Goal: Find specific page/section: Find specific page/section

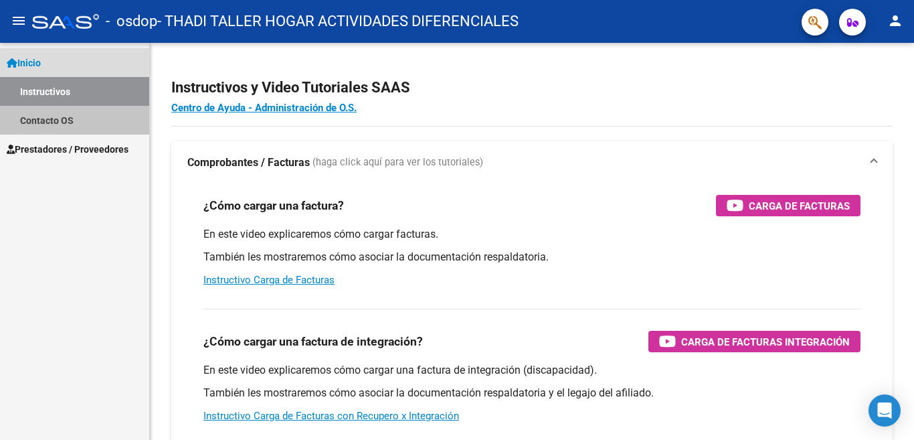
click at [60, 112] on link "Contacto OS" at bounding box center [74, 120] width 149 height 29
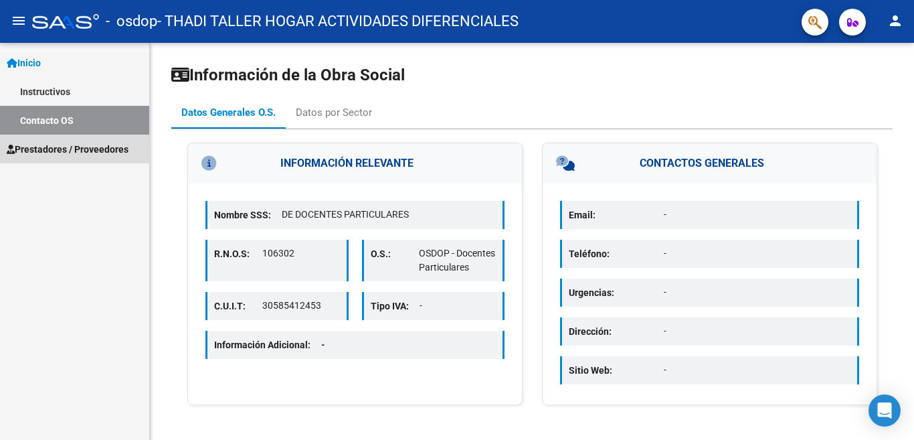
click at [60, 143] on span "Prestadores / Proveedores" at bounding box center [68, 149] width 122 height 15
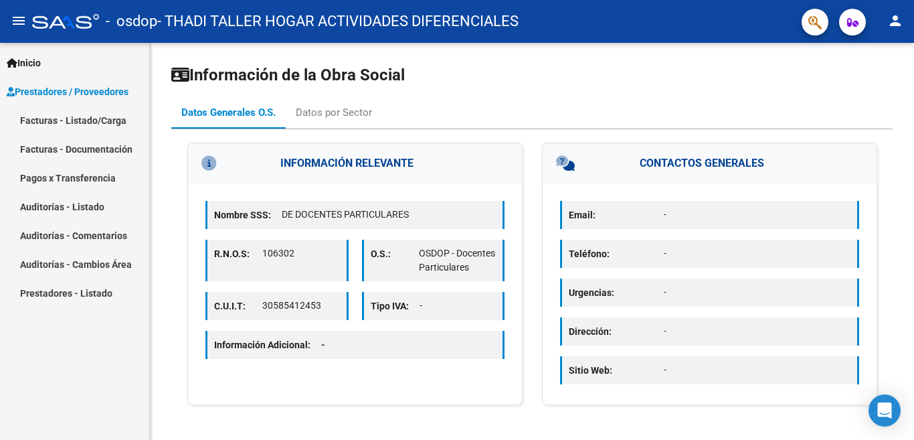
click at [71, 178] on link "Pagos x Transferencia" at bounding box center [74, 177] width 149 height 29
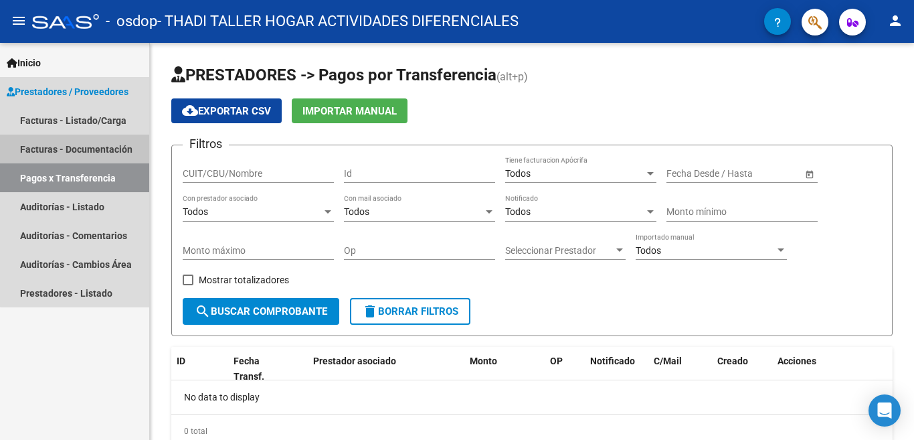
click at [102, 144] on link "Facturas - Documentación" at bounding box center [74, 148] width 149 height 29
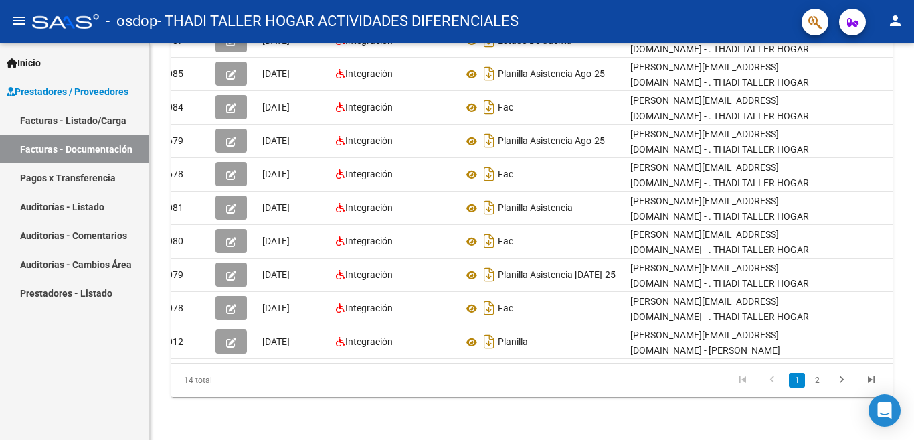
scroll to position [98, 0]
